Goal: Transaction & Acquisition: Download file/media

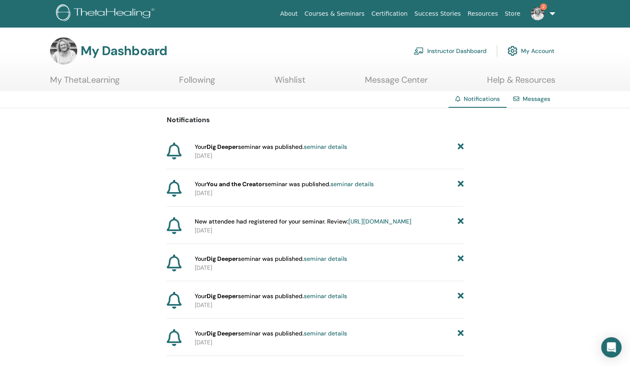
click at [325, 146] on link "seminar details" at bounding box center [325, 147] width 43 height 8
click at [546, 15] on span at bounding box center [538, 13] width 20 height 7
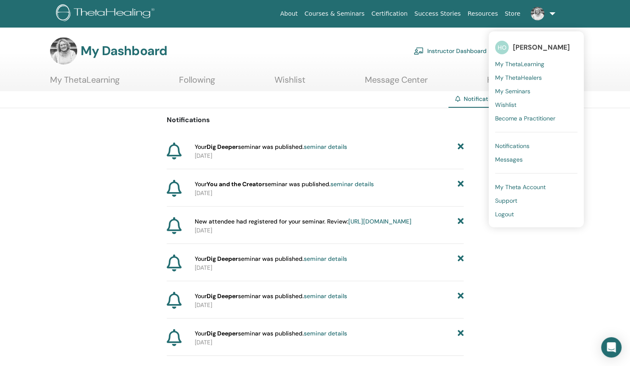
click at [516, 60] on span "My ThetaLearning" at bounding box center [519, 64] width 49 height 8
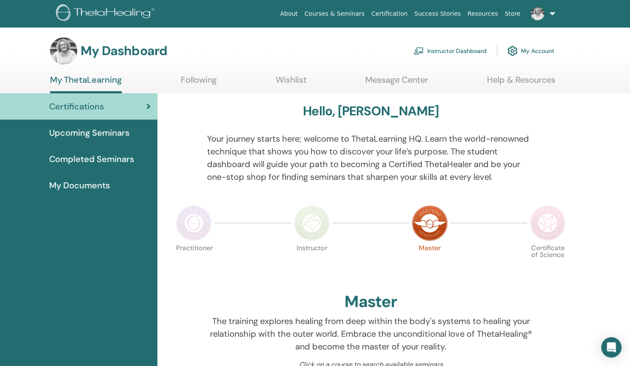
click at [438, 47] on link "Instructor Dashboard" at bounding box center [450, 51] width 73 height 19
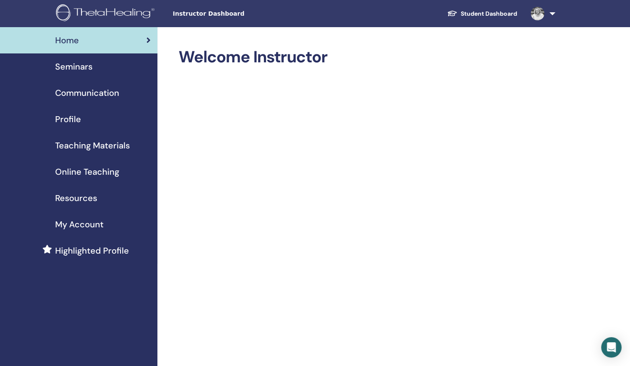
click at [74, 147] on span "Teaching Materials" at bounding box center [92, 145] width 75 height 13
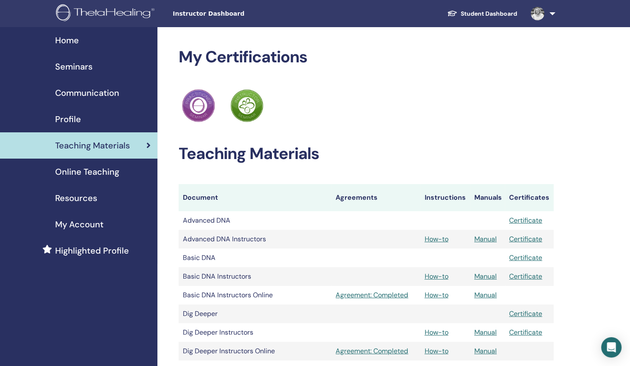
click at [72, 200] on span "Resources" at bounding box center [76, 198] width 42 height 13
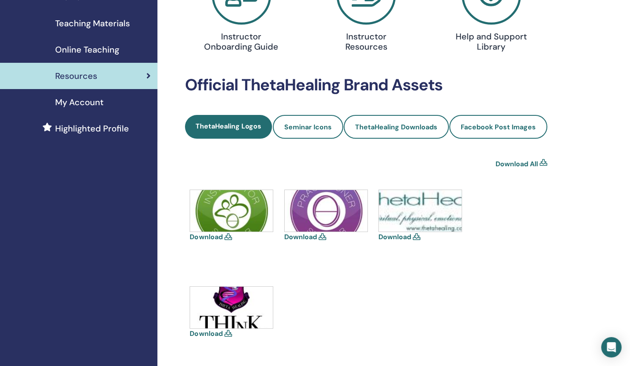
scroll to position [131, 0]
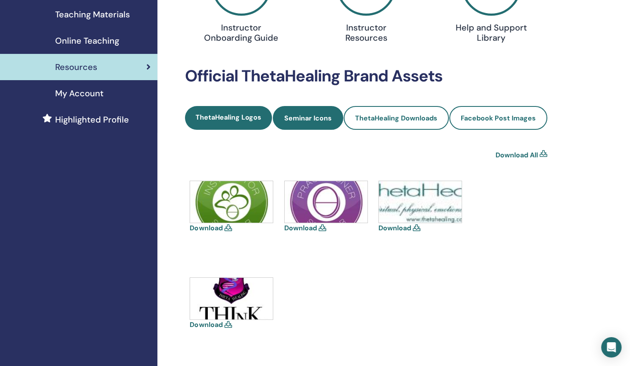
click at [306, 121] on span "Seminar Icons" at bounding box center [308, 118] width 48 height 9
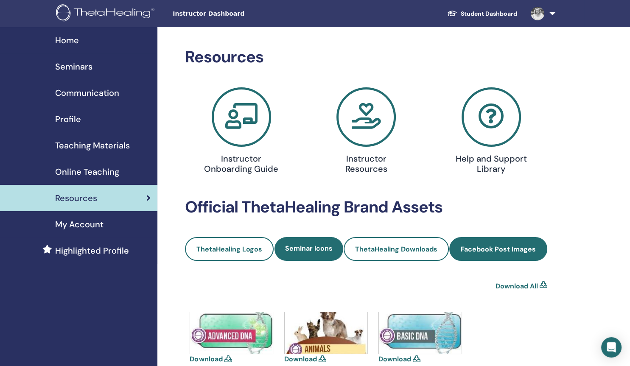
click at [510, 253] on span "Facebook Post Images" at bounding box center [498, 249] width 75 height 9
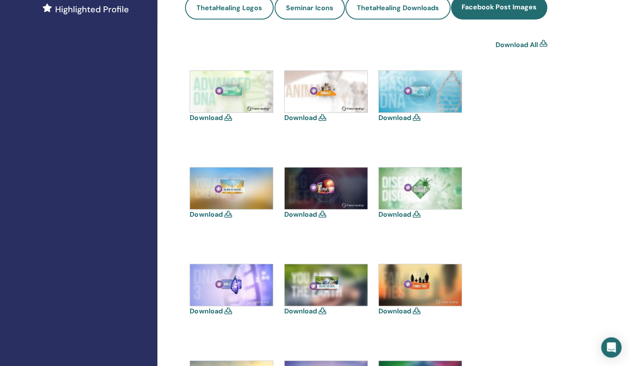
scroll to position [251, 0]
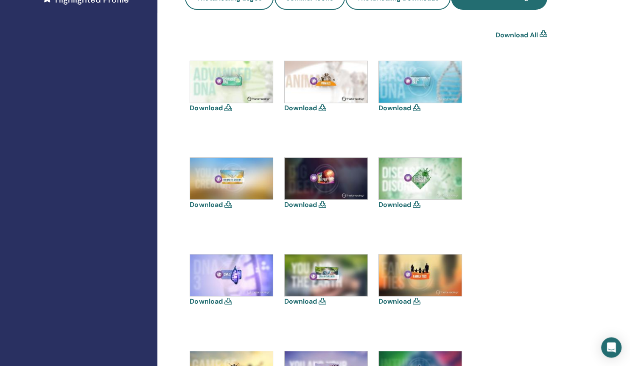
click at [319, 186] on img at bounding box center [326, 179] width 83 height 42
click at [321, 204] on icon at bounding box center [323, 204] width 8 height 7
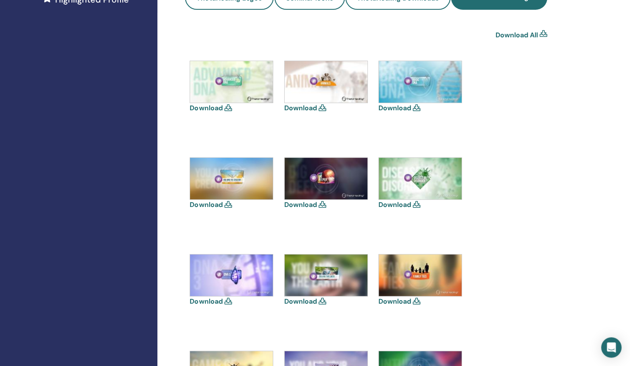
click at [319, 179] on img at bounding box center [326, 179] width 83 height 42
click at [292, 205] on link "Download" at bounding box center [300, 204] width 33 height 9
click at [205, 205] on link "Download" at bounding box center [206, 204] width 33 height 9
click at [384, 109] on link "Download" at bounding box center [395, 108] width 33 height 9
